Goal: Browse casually: Explore the website without a specific task or goal

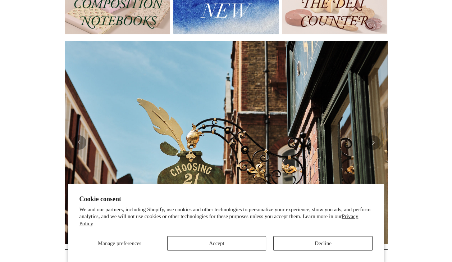
scroll to position [180, 0]
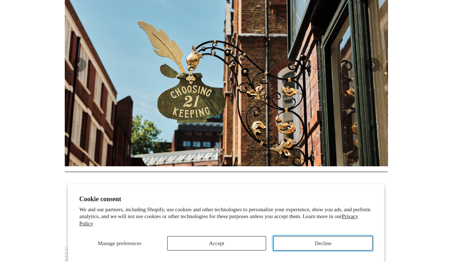
click at [331, 247] on button "Decline" at bounding box center [323, 243] width 99 height 14
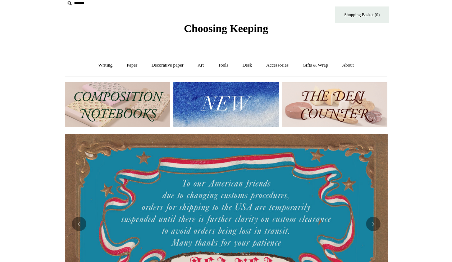
scroll to position [0, 0]
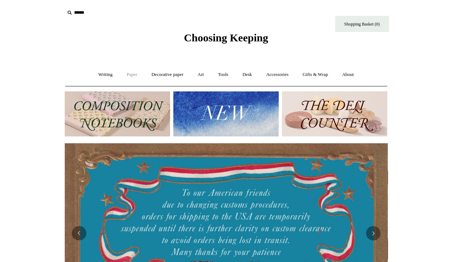
click at [127, 73] on link "Paper +" at bounding box center [132, 74] width 24 height 19
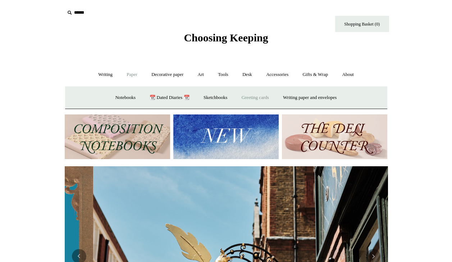
click at [257, 97] on link "Greeting cards +" at bounding box center [255, 97] width 40 height 19
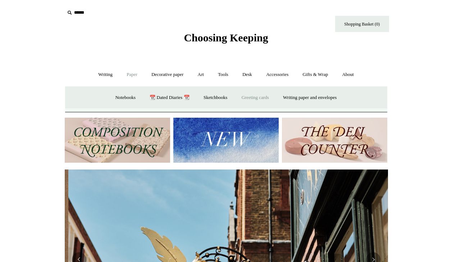
scroll to position [0, 323]
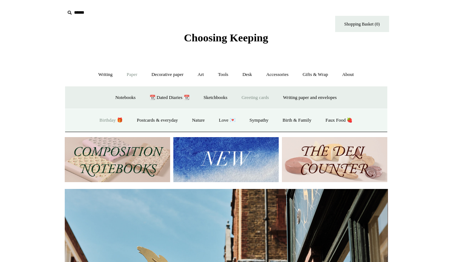
click at [102, 122] on link "Birthday 🎁" at bounding box center [111, 120] width 36 height 19
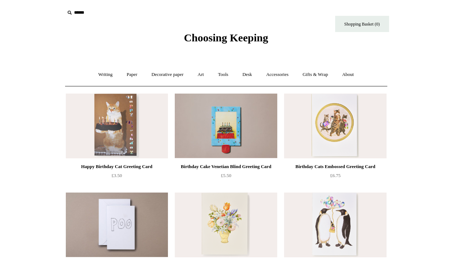
scroll to position [36, 0]
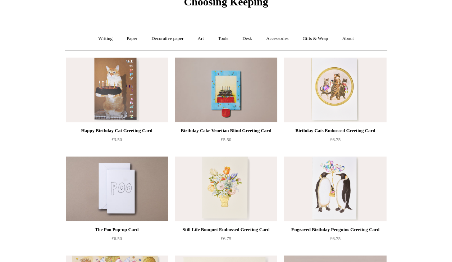
click at [341, 91] on img at bounding box center [335, 90] width 102 height 65
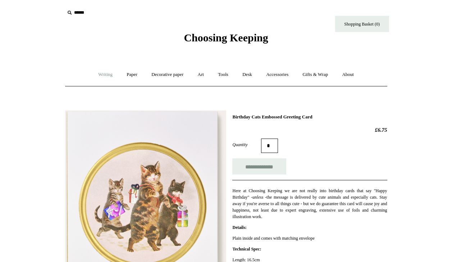
click at [101, 75] on link "Writing +" at bounding box center [105, 74] width 27 height 19
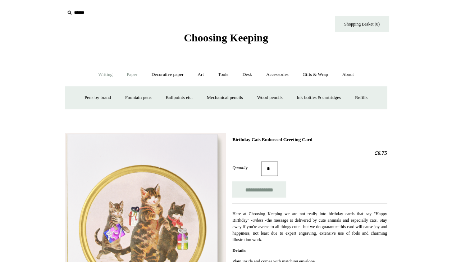
click at [129, 76] on link "Paper +" at bounding box center [132, 74] width 24 height 19
click at [271, 96] on link "Greeting cards +" at bounding box center [255, 97] width 40 height 19
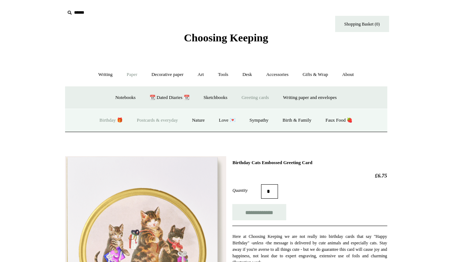
click at [160, 120] on link "Postcards & everyday" at bounding box center [158, 120] width 54 height 19
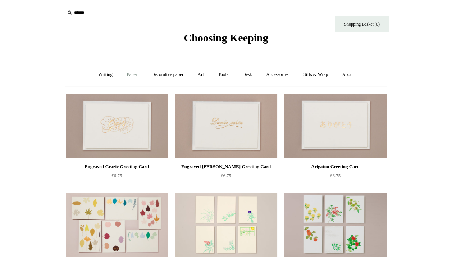
click at [133, 76] on link "Paper +" at bounding box center [132, 74] width 24 height 19
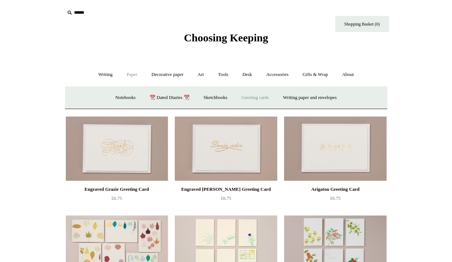
click at [256, 98] on link "Greeting cards +" at bounding box center [255, 97] width 40 height 19
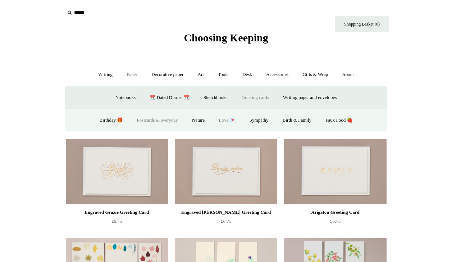
click at [221, 124] on link "Love 💌" at bounding box center [228, 120] width 30 height 19
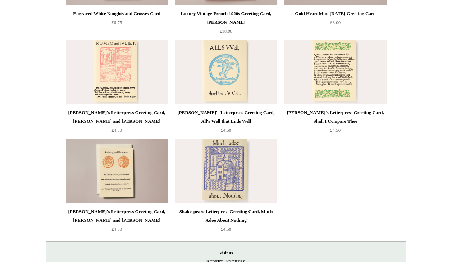
scroll to position [720, 0]
